Goal: Task Accomplishment & Management: Manage account settings

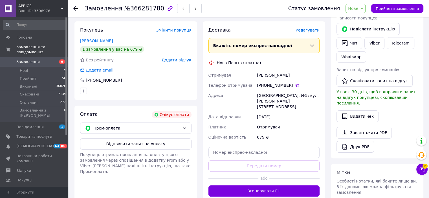
scroll to position [113, 0]
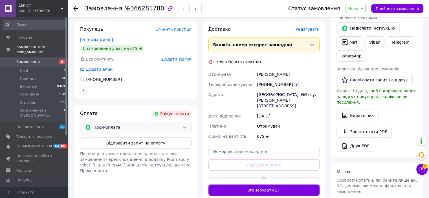
click at [180, 128] on div "Пром-оплата" at bounding box center [136, 127] width 89 height 6
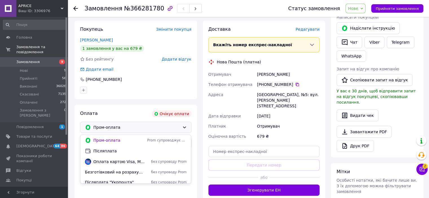
click at [201, 116] on div "Доставка Редагувати Вкажіть номер експрес-накладної Обов'язково введіть номер е…" at bounding box center [264, 111] width 128 height 181
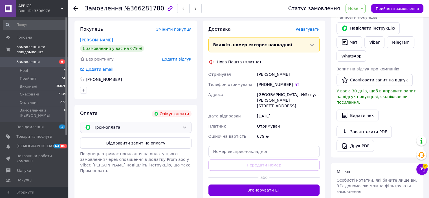
click at [180, 126] on span "Пром-оплата" at bounding box center [136, 127] width 87 height 6
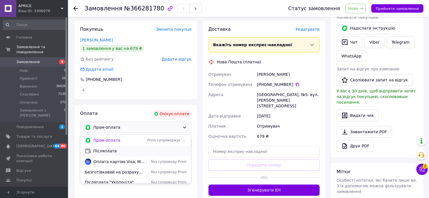
click at [148, 150] on span "Післяплата" at bounding box center [139, 151] width 93 height 6
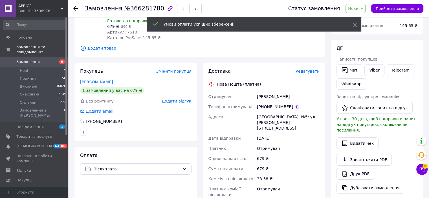
scroll to position [0, 0]
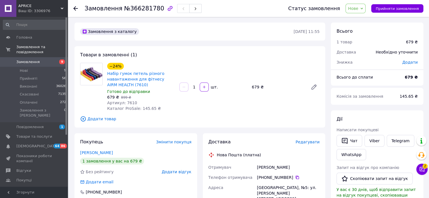
click at [128, 104] on span "Артикул: 7610" at bounding box center [122, 103] width 30 height 5
copy span "7610"
click at [134, 8] on span "№366281780" at bounding box center [144, 8] width 40 height 7
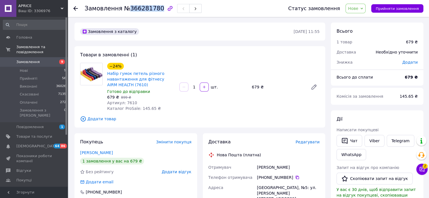
copy span "366281780"
click at [399, 5] on button "Прийняти замовлення" at bounding box center [398, 8] width 52 height 8
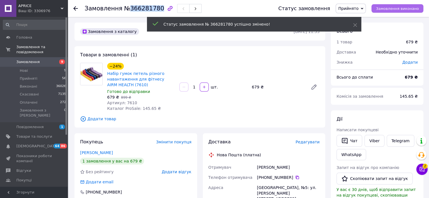
click at [391, 8] on span "Замовлення виконано" at bounding box center [397, 8] width 43 height 4
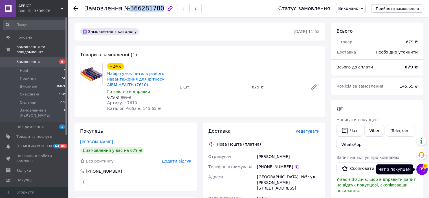
click at [424, 173] on button "Чат з покупцем 2" at bounding box center [422, 169] width 11 height 11
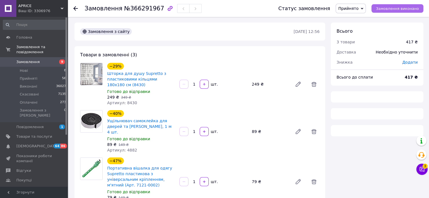
click at [395, 10] on span "Замовлення виконано" at bounding box center [397, 8] width 43 height 4
